Goal: Task Accomplishment & Management: Use online tool/utility

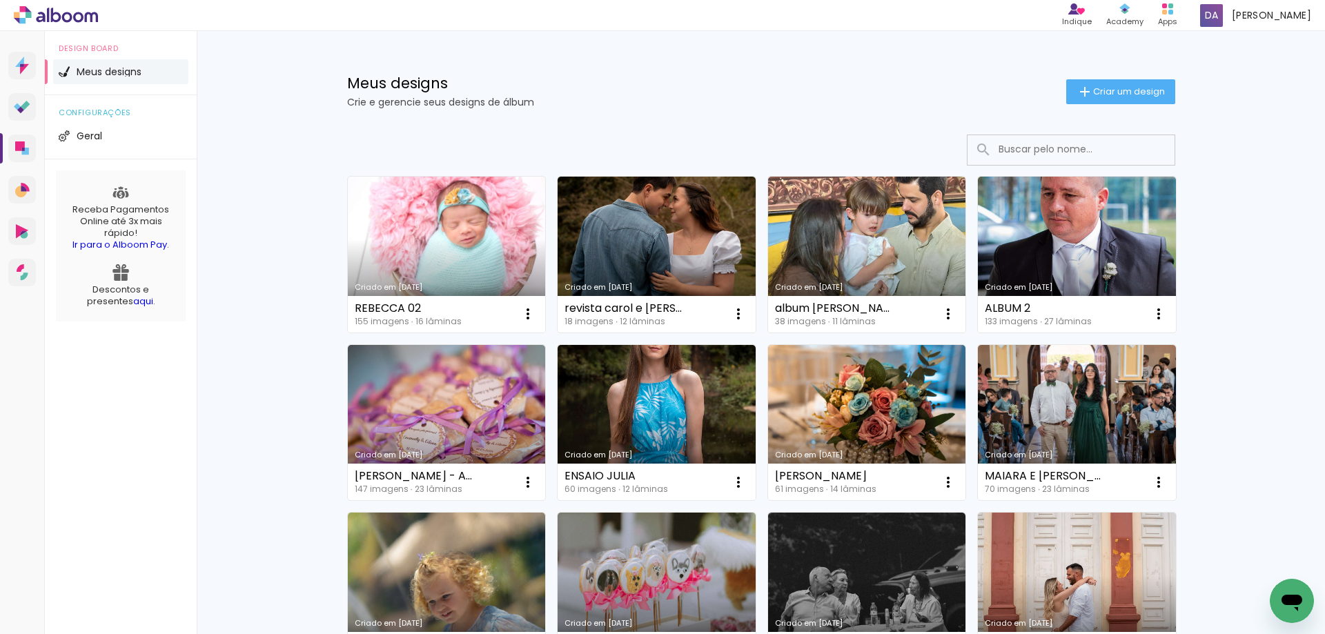
click at [422, 226] on link "Criado em [DATE]" at bounding box center [447, 255] width 198 height 156
